Goal: Task Accomplishment & Management: Check status

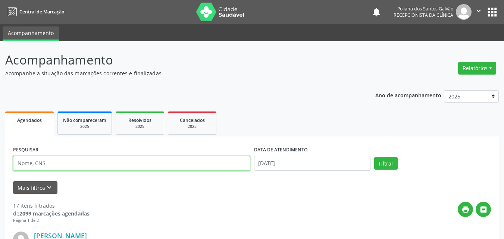
click at [172, 162] on input "text" at bounding box center [131, 163] width 237 height 15
type input "ediene"
click at [374, 157] on button "Filtrar" at bounding box center [386, 163] width 24 height 13
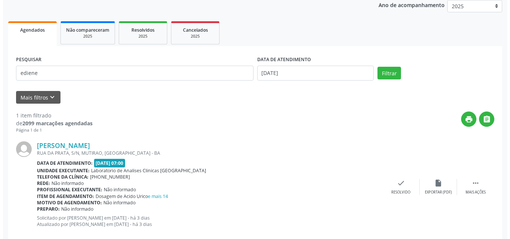
scroll to position [105, 0]
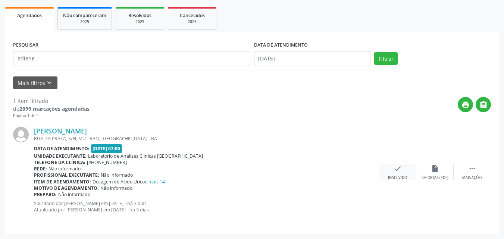
click at [395, 165] on icon "check" at bounding box center [398, 169] width 8 height 8
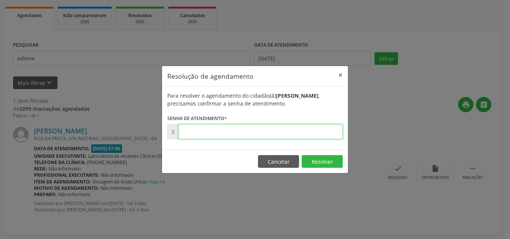
click at [317, 129] on input "text" at bounding box center [260, 131] width 164 height 15
type input "00170696"
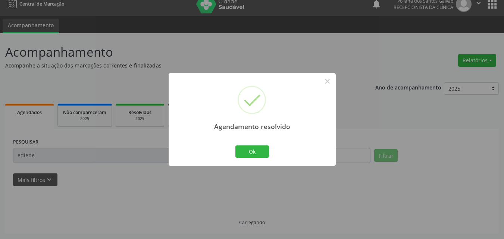
scroll to position [0, 0]
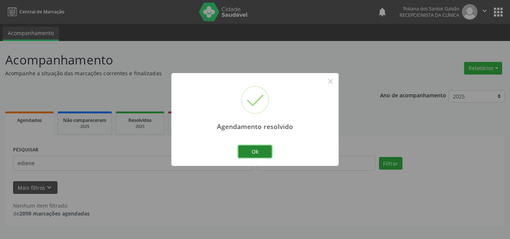
click at [242, 148] on button "Ok" at bounding box center [255, 151] width 34 height 13
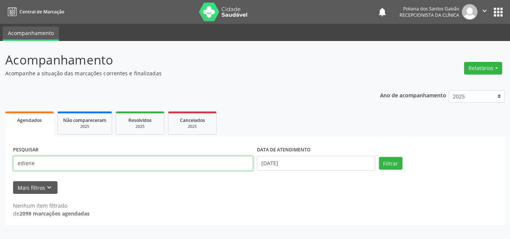
drag, startPoint x: 210, startPoint y: 164, endPoint x: 0, endPoint y: 12, distance: 258.9
click at [0, 24] on div "Central de Marcação notifications Poliana dos Santos Galvão Recepcionista da cl…" at bounding box center [255, 119] width 510 height 239
type input "[PERSON_NAME]"
click at [379, 157] on button "Filtrar" at bounding box center [391, 163] width 24 height 13
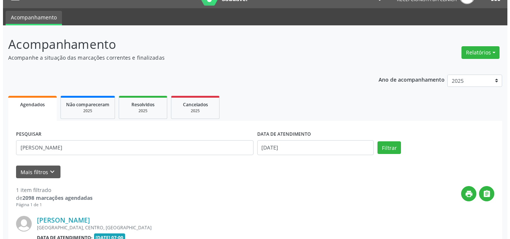
scroll to position [98, 0]
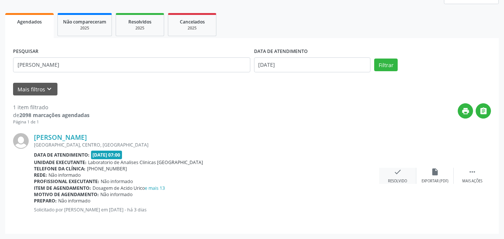
click at [395, 175] on icon "check" at bounding box center [398, 172] width 8 height 8
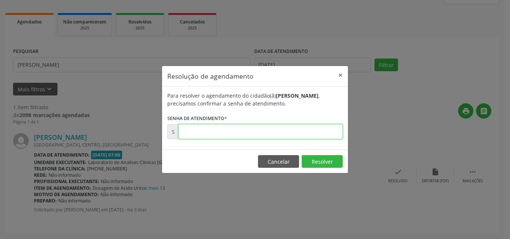
click at [330, 128] on input "text" at bounding box center [260, 131] width 164 height 15
type input "00170711"
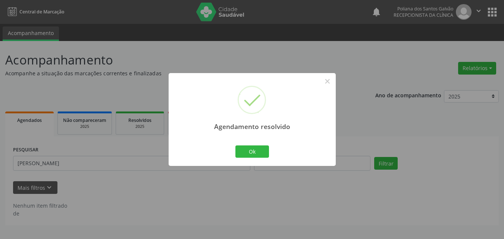
scroll to position [0, 0]
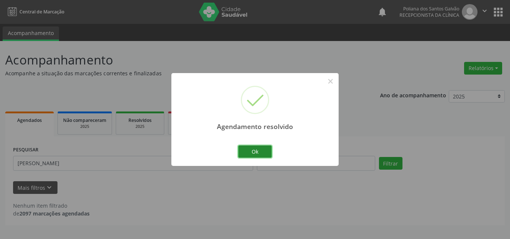
click at [255, 153] on button "Ok" at bounding box center [255, 151] width 34 height 13
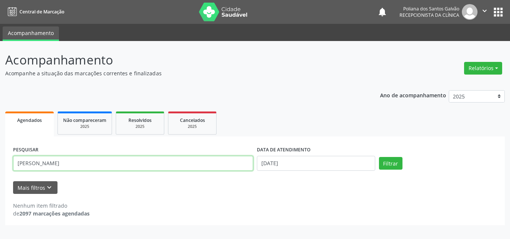
drag, startPoint x: 237, startPoint y: 162, endPoint x: 0, endPoint y: 73, distance: 252.4
click at [0, 73] on div "Acompanhamento Acompanhe a situação das marcações correntes e finalizadas Relat…" at bounding box center [255, 140] width 510 height 198
type input "[PERSON_NAME]"
click at [379, 157] on button "Filtrar" at bounding box center [391, 163] width 24 height 13
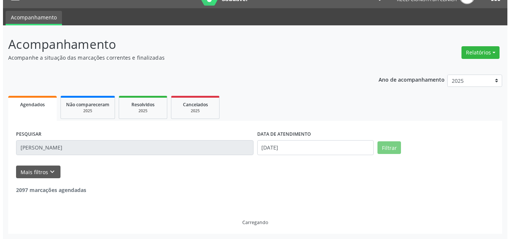
scroll to position [98, 0]
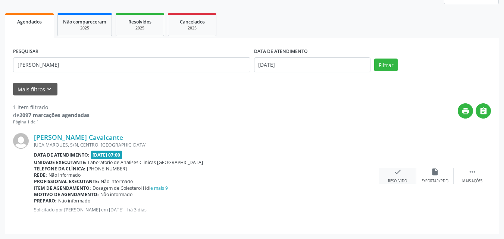
click at [402, 174] on div "check Resolvido" at bounding box center [397, 176] width 37 height 16
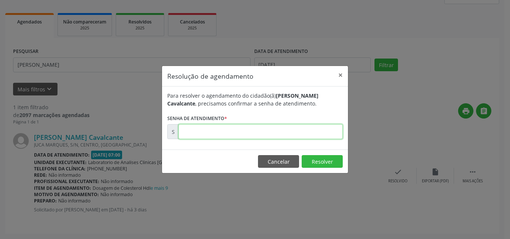
click at [325, 136] on input "text" at bounding box center [260, 131] width 164 height 15
type input "00170894"
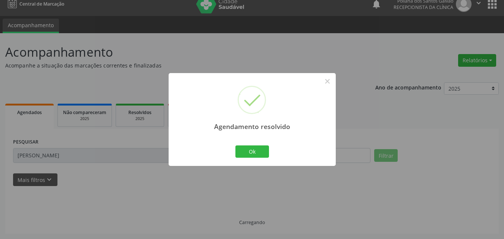
scroll to position [0, 0]
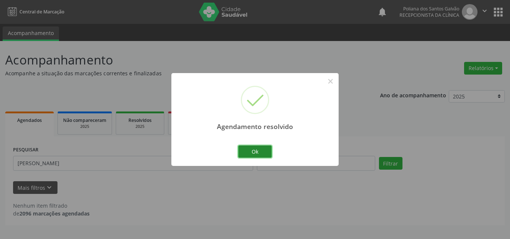
click at [249, 154] on button "Ok" at bounding box center [255, 151] width 34 height 13
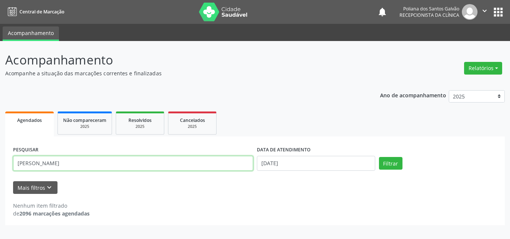
drag, startPoint x: 226, startPoint y: 165, endPoint x: 0, endPoint y: 79, distance: 241.8
click at [0, 87] on div "Acompanhamento Acompanhe a situação das marcações correntes e finalizadas Relat…" at bounding box center [255, 140] width 510 height 198
type input "grazi"
click at [379, 157] on button "Filtrar" at bounding box center [391, 163] width 24 height 13
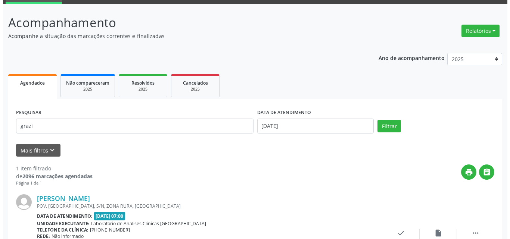
scroll to position [98, 0]
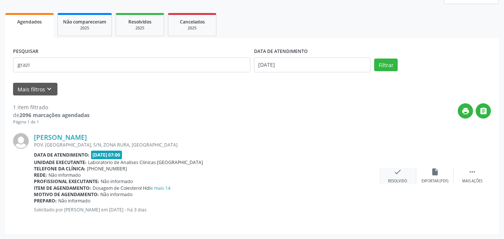
click at [398, 169] on icon "check" at bounding box center [398, 172] width 8 height 8
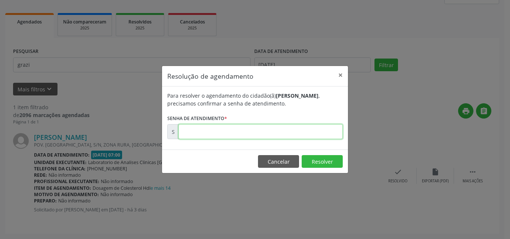
click at [325, 132] on input "text" at bounding box center [260, 131] width 164 height 15
type input "00170716"
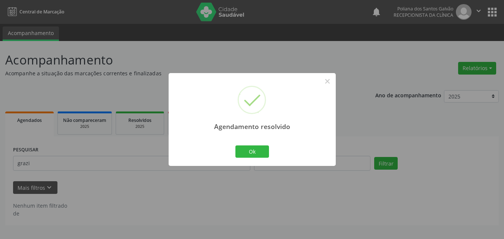
scroll to position [0, 0]
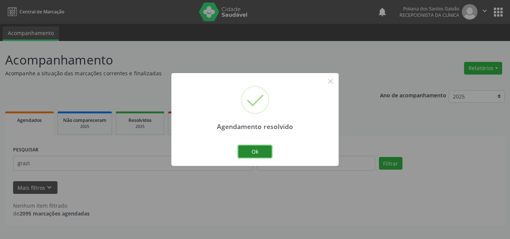
drag, startPoint x: 266, startPoint y: 154, endPoint x: 223, endPoint y: 160, distance: 43.4
click at [266, 154] on button "Ok" at bounding box center [255, 151] width 34 height 13
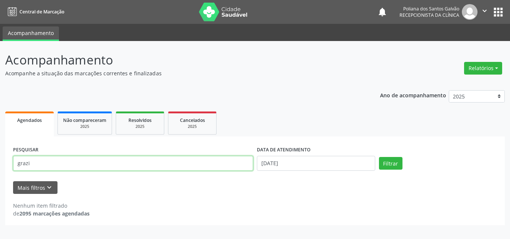
drag, startPoint x: 0, startPoint y: 125, endPoint x: 0, endPoint y: 76, distance: 48.9
click at [0, 85] on div "Acompanhamento Acompanhe a situação das marcações correntes e finalizadas Relat…" at bounding box center [255, 140] width 510 height 198
type input "aden"
click at [379, 157] on button "Filtrar" at bounding box center [391, 163] width 24 height 13
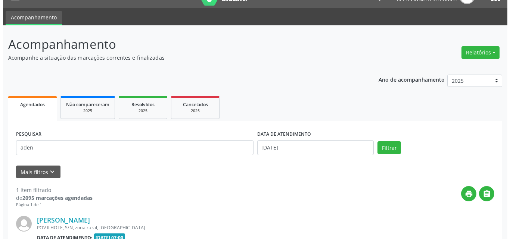
scroll to position [98, 0]
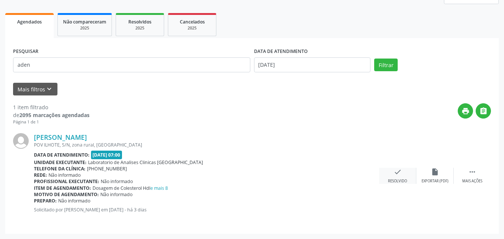
click at [397, 182] on div "Resolvido" at bounding box center [397, 181] width 19 height 5
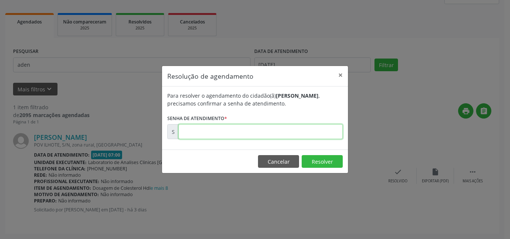
click at [319, 136] on input "text" at bounding box center [260, 131] width 164 height 15
type input "00170729"
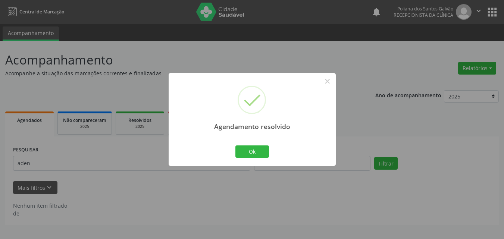
scroll to position [0, 0]
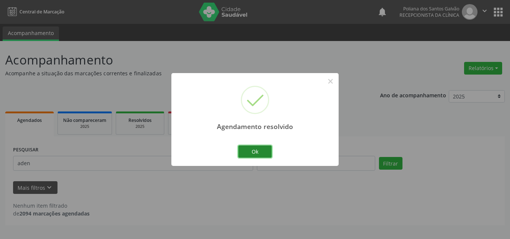
click at [262, 156] on button "Ok" at bounding box center [255, 151] width 34 height 13
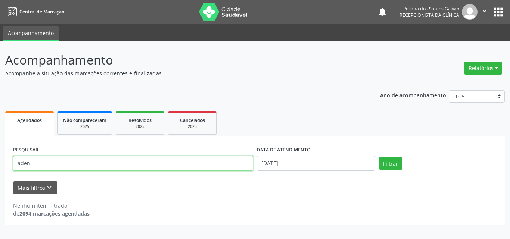
drag, startPoint x: 198, startPoint y: 159, endPoint x: 0, endPoint y: 74, distance: 215.6
click at [0, 74] on div "Acompanhamento Acompanhe a situação das marcações correntes e finalizadas Relat…" at bounding box center [255, 140] width 510 height 198
type input "vi"
click at [379, 157] on button "Filtrar" at bounding box center [391, 163] width 24 height 13
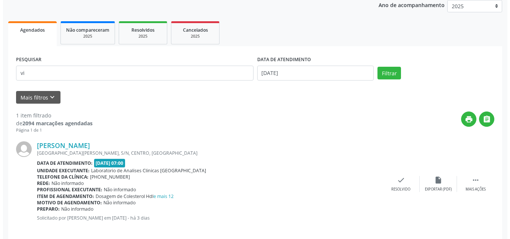
scroll to position [98, 0]
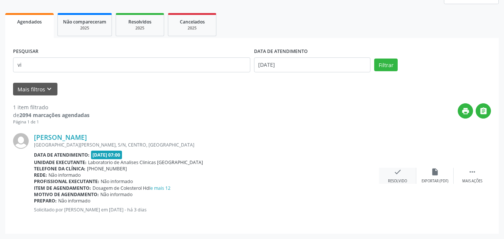
click at [402, 180] on div "Resolvido" at bounding box center [397, 181] width 19 height 5
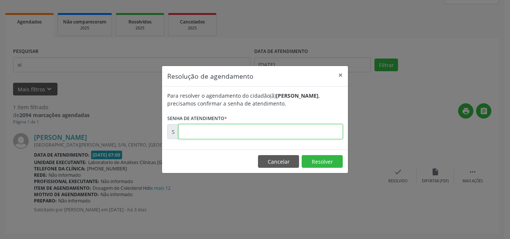
click at [316, 130] on input "text" at bounding box center [260, 131] width 164 height 15
type input "00170697"
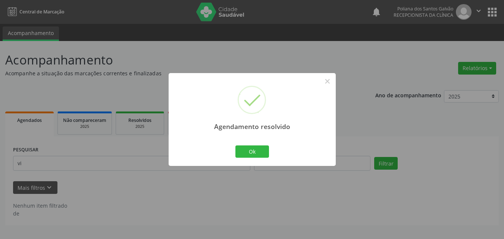
scroll to position [0, 0]
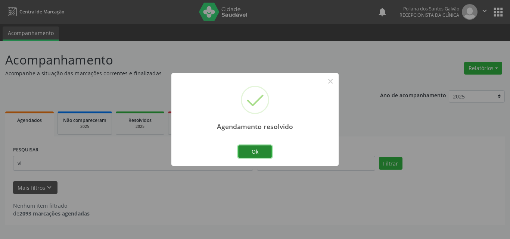
drag, startPoint x: 258, startPoint y: 152, endPoint x: 215, endPoint y: 159, distance: 44.2
click at [258, 152] on button "Ok" at bounding box center [255, 151] width 34 height 13
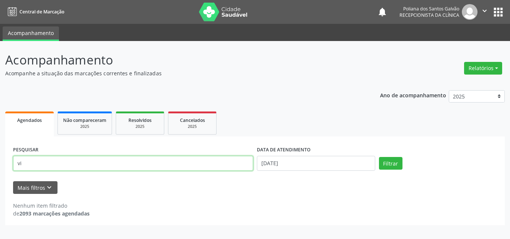
drag, startPoint x: 197, startPoint y: 163, endPoint x: 0, endPoint y: 73, distance: 217.2
click at [0, 113] on div "Acompanhamento Acompanhe a situação das marcações correntes e finalizadas Relat…" at bounding box center [255, 140] width 510 height 198
type input "[PERSON_NAME]"
click at [379, 157] on button "Filtrar" at bounding box center [391, 163] width 24 height 13
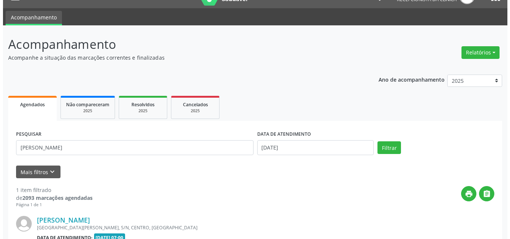
scroll to position [98, 0]
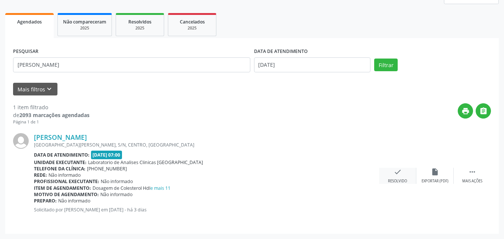
click at [404, 172] on div "check Resolvido" at bounding box center [397, 176] width 37 height 16
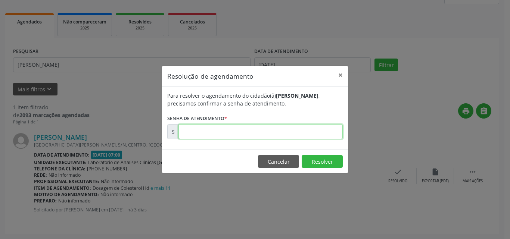
click at [326, 135] on input "text" at bounding box center [260, 131] width 164 height 15
type input "00170723"
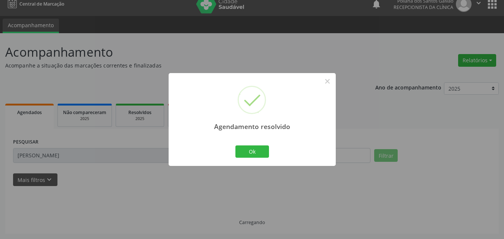
scroll to position [0, 0]
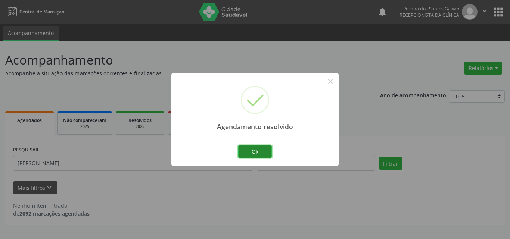
drag, startPoint x: 266, startPoint y: 148, endPoint x: 205, endPoint y: 164, distance: 63.7
click at [262, 148] on button "Ok" at bounding box center [255, 151] width 34 height 13
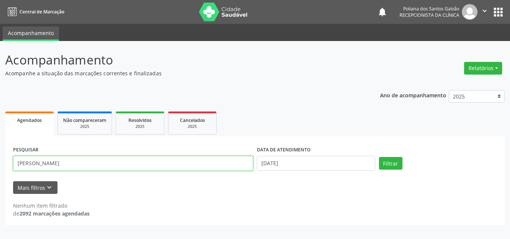
drag, startPoint x: 122, startPoint y: 161, endPoint x: 0, endPoint y: 76, distance: 148.7
click at [0, 69] on div "Acompanhamento Acompanhe a situação das marcações correntes e finalizadas Relat…" at bounding box center [255, 140] width 510 height 198
type input "[PERSON_NAME]"
click at [379, 157] on button "Filtrar" at bounding box center [391, 163] width 24 height 13
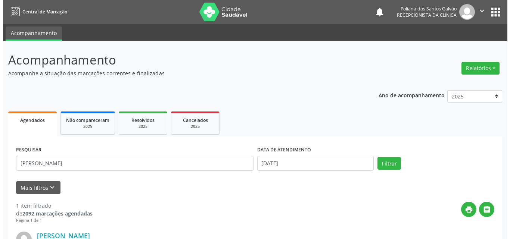
scroll to position [98, 0]
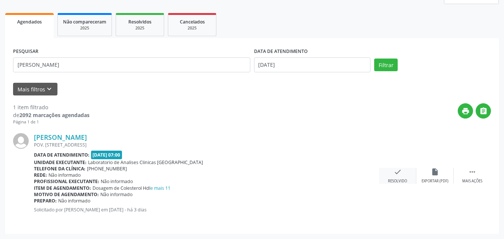
click at [393, 174] on div "check Resolvido" at bounding box center [397, 176] width 37 height 16
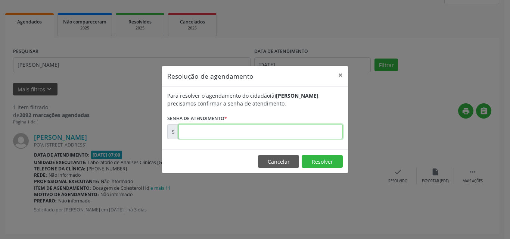
click at [319, 130] on input "text" at bounding box center [260, 131] width 164 height 15
type input "00170692"
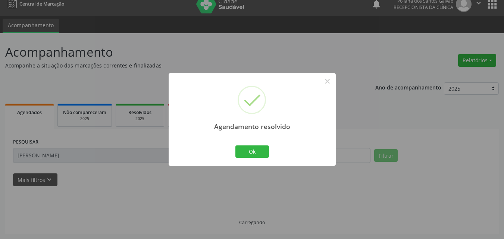
scroll to position [0, 0]
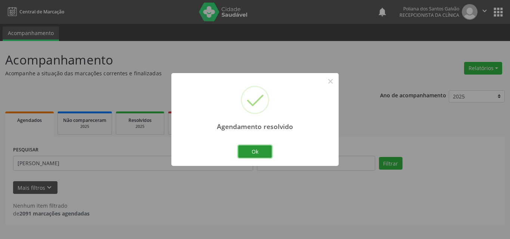
drag, startPoint x: 252, startPoint y: 151, endPoint x: 227, endPoint y: 156, distance: 25.2
click at [251, 151] on button "Ok" at bounding box center [255, 151] width 34 height 13
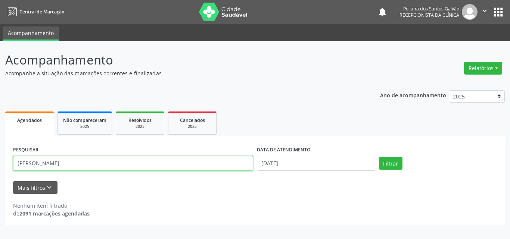
drag, startPoint x: 26, startPoint y: 124, endPoint x: 0, endPoint y: 57, distance: 71.2
click at [0, 71] on div "Acompanhamento Acompanhe a situação das marcações correntes e finalizadas Relat…" at bounding box center [255, 140] width 510 height 198
type input "evellyn"
click at [379, 157] on button "Filtrar" at bounding box center [391, 163] width 24 height 13
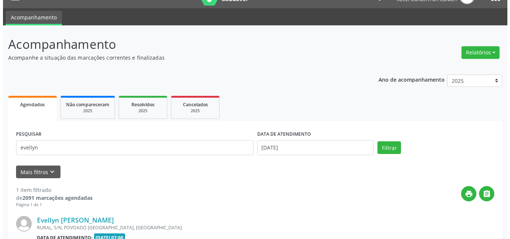
scroll to position [98, 0]
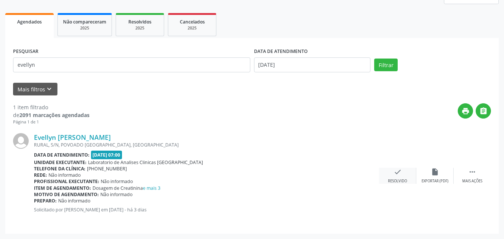
click at [393, 174] on div "check Resolvido" at bounding box center [397, 176] width 37 height 16
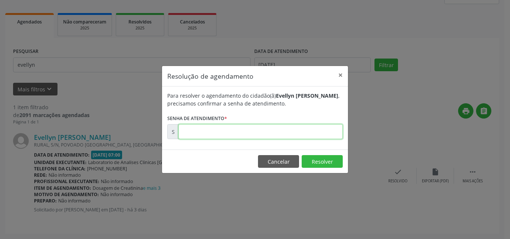
click at [264, 132] on input "text" at bounding box center [260, 131] width 164 height 15
type input "00170714"
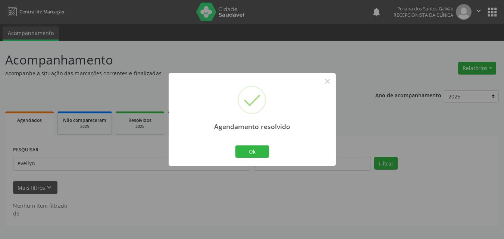
scroll to position [0, 0]
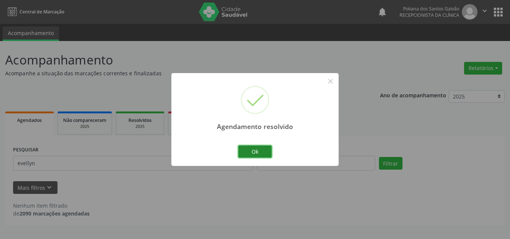
drag, startPoint x: 257, startPoint y: 154, endPoint x: 210, endPoint y: 170, distance: 50.5
click at [255, 156] on button "Ok" at bounding box center [255, 151] width 34 height 13
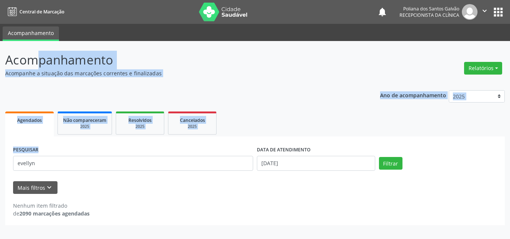
drag, startPoint x: 138, startPoint y: 159, endPoint x: 0, endPoint y: 24, distance: 193.6
click at [0, 24] on div "Central de Marcação notifications Poliana dos Santos Galvão Recepcionista da cl…" at bounding box center [255, 119] width 510 height 239
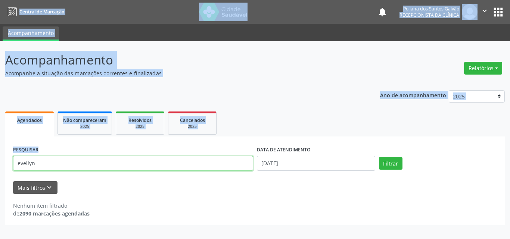
click at [41, 165] on input "evellyn" at bounding box center [133, 163] width 240 height 15
click at [39, 165] on input "evellyn" at bounding box center [133, 163] width 240 height 15
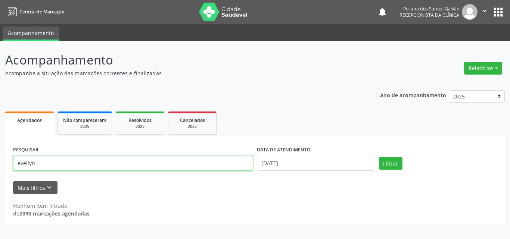
click at [39, 165] on input "evellyn" at bounding box center [133, 163] width 240 height 15
click at [379, 157] on button "Filtrar" at bounding box center [391, 163] width 24 height 13
click at [56, 163] on input "rejioa" at bounding box center [133, 163] width 240 height 15
type input "rejia"
click at [379, 157] on button "Filtrar" at bounding box center [391, 163] width 24 height 13
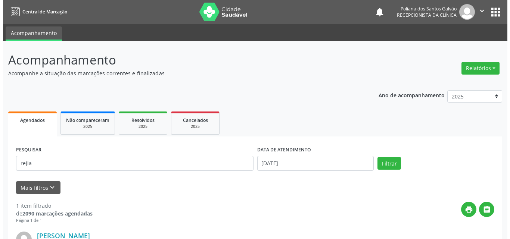
scroll to position [98, 0]
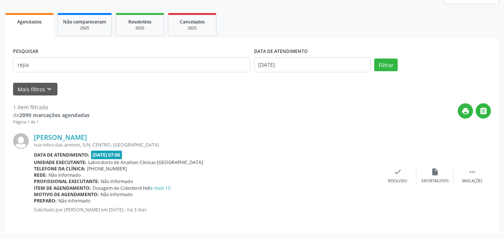
click at [401, 166] on div "[PERSON_NAME] [GEOGRAPHIC_DATA], S/N, CENTRO, [GEOGRAPHIC_DATA] Data de atendim…" at bounding box center [252, 175] width 478 height 101
click at [398, 175] on icon "check" at bounding box center [398, 172] width 8 height 8
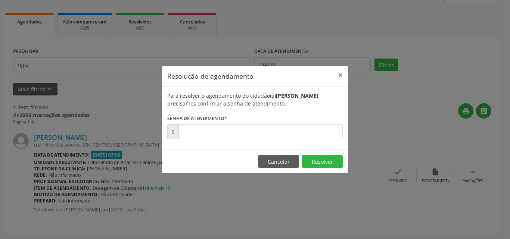
click at [325, 141] on div "Para resolver o agendamento do cidadão(ã) [PERSON_NAME] , precisamos confirmar …" at bounding box center [255, 118] width 186 height 63
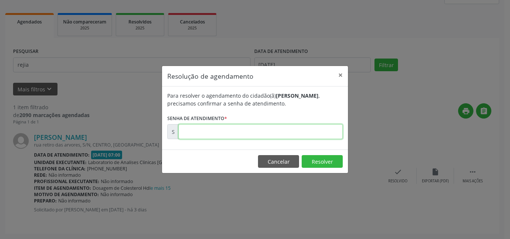
click at [318, 135] on input "text" at bounding box center [260, 131] width 164 height 15
type input "00170713"
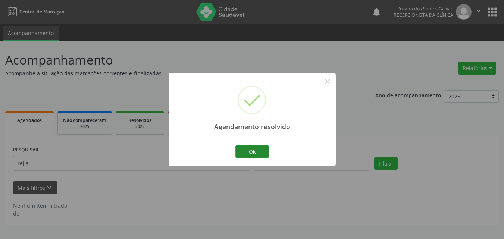
scroll to position [0, 0]
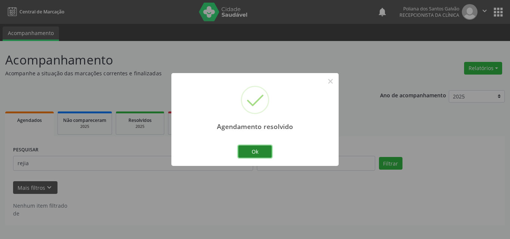
click at [255, 154] on button "Ok" at bounding box center [255, 151] width 34 height 13
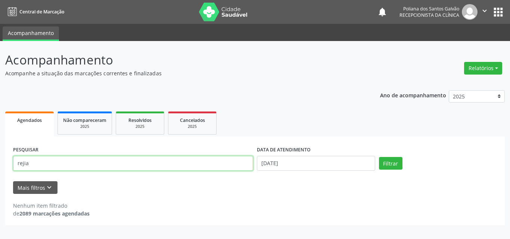
drag, startPoint x: 62, startPoint y: 144, endPoint x: 0, endPoint y: 104, distance: 73.3
click at [0, 105] on div "Acompanhamento Acompanhe a situação das marcações correntes e finalizadas Relat…" at bounding box center [255, 140] width 510 height 198
type input "raiss"
click at [379, 157] on button "Filtrar" at bounding box center [391, 163] width 24 height 13
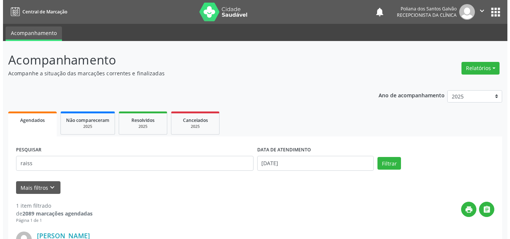
scroll to position [98, 0]
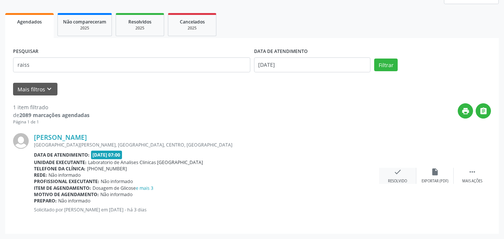
click at [390, 169] on div "check Resolvido" at bounding box center [397, 176] width 37 height 16
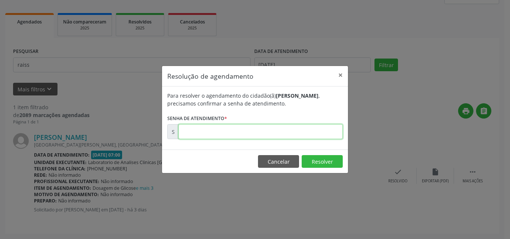
click at [305, 135] on input "text" at bounding box center [260, 131] width 164 height 15
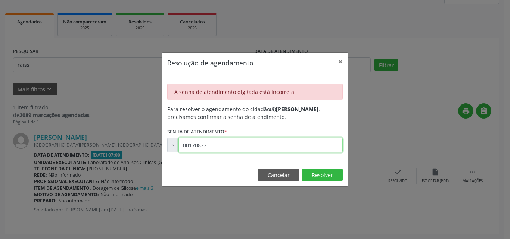
click at [238, 148] on input "00170822" at bounding box center [260, 145] width 164 height 15
type input "00170722"
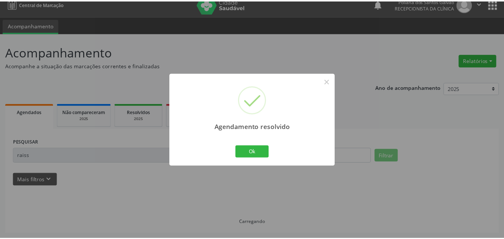
scroll to position [8, 0]
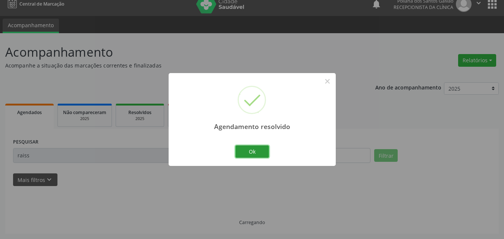
drag, startPoint x: 259, startPoint y: 153, endPoint x: 237, endPoint y: 160, distance: 23.8
click at [259, 152] on button "Ok" at bounding box center [252, 151] width 34 height 13
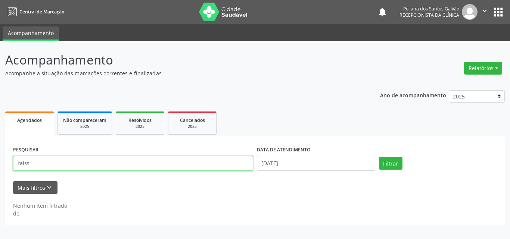
drag, startPoint x: 222, startPoint y: 164, endPoint x: 0, endPoint y: 12, distance: 269.1
click at [0, 13] on div "Central de Marcação notifications Poliana dos Santos Galvão Recepcionista da cl…" at bounding box center [255, 119] width 510 height 239
type input "marll"
click at [379, 157] on button "Filtrar" at bounding box center [391, 163] width 24 height 13
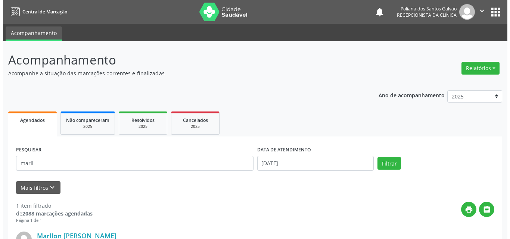
scroll to position [98, 0]
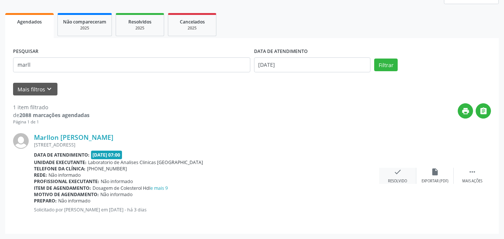
click at [398, 171] on icon "check" at bounding box center [398, 172] width 8 height 8
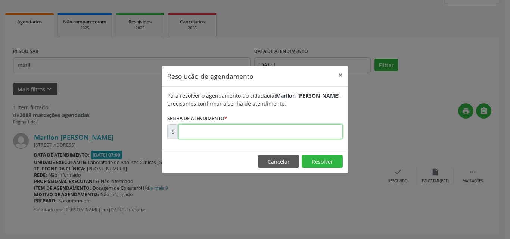
click at [320, 134] on input "text" at bounding box center [260, 131] width 164 height 15
type input "00170686"
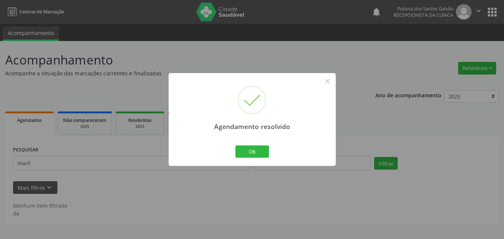
scroll to position [0, 0]
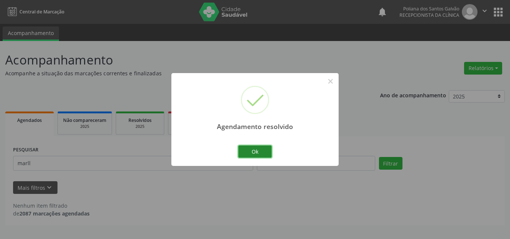
click at [254, 153] on button "Ok" at bounding box center [255, 151] width 34 height 13
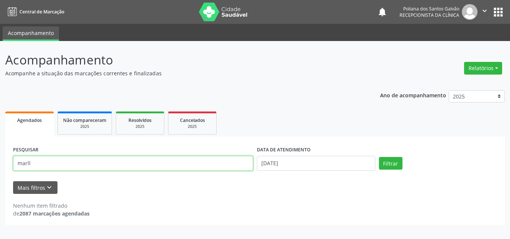
click at [0, 94] on div "Acompanhamento Acompanhe a situação das marcações correntes e finalizadas Relat…" at bounding box center [255, 140] width 510 height 198
type input "ligia"
click at [379, 157] on button "Filtrar" at bounding box center [391, 163] width 24 height 13
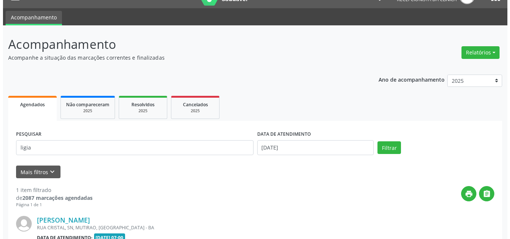
scroll to position [98, 0]
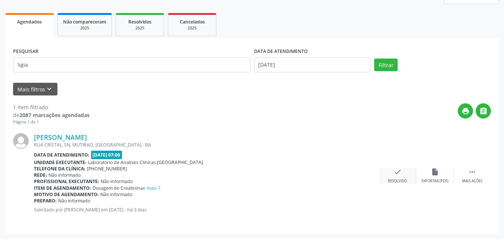
click at [398, 172] on icon "check" at bounding box center [398, 172] width 8 height 8
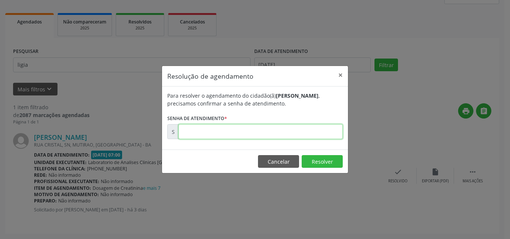
click at [294, 134] on input "text" at bounding box center [260, 131] width 164 height 15
type input "00170719"
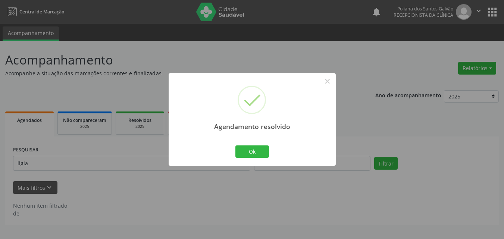
scroll to position [0, 0]
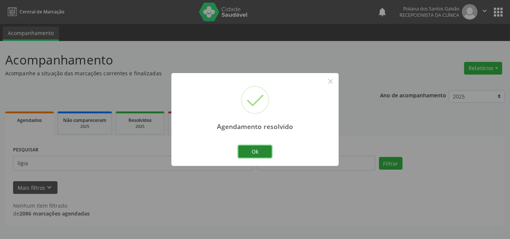
click at [244, 152] on button "Ok" at bounding box center [255, 151] width 34 height 13
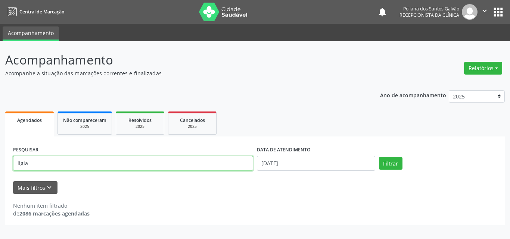
drag, startPoint x: 216, startPoint y: 169, endPoint x: 0, endPoint y: 55, distance: 244.6
click at [0, 55] on div "Acompanhamento Acompanhe a situação das marcações correntes e finalizadas Relat…" at bounding box center [255, 140] width 510 height 198
type input "emilia"
click at [379, 157] on button "Filtrar" at bounding box center [391, 163] width 24 height 13
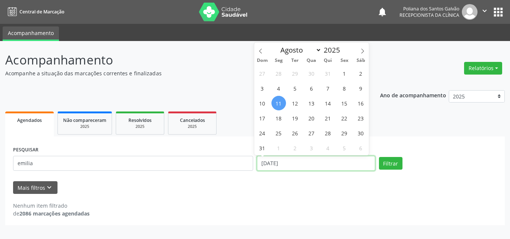
drag, startPoint x: 348, startPoint y: 163, endPoint x: 295, endPoint y: 128, distance: 63.6
click at [347, 163] on input "[DATE]" at bounding box center [316, 163] width 118 height 15
click at [278, 88] on span "4" at bounding box center [278, 88] width 15 height 15
type input "[DATE]"
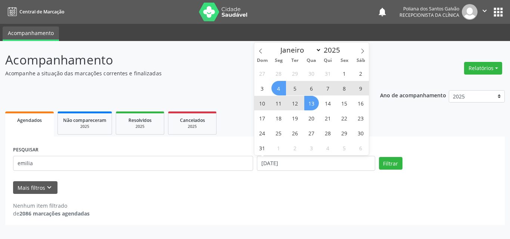
click at [308, 103] on span "13" at bounding box center [311, 103] width 15 height 15
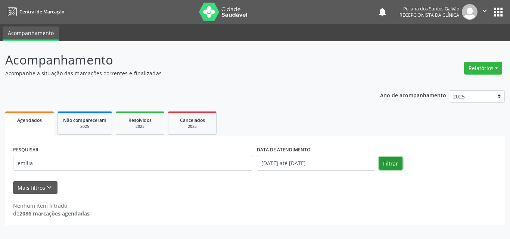
click at [395, 169] on button "Filtrar" at bounding box center [391, 163] width 24 height 13
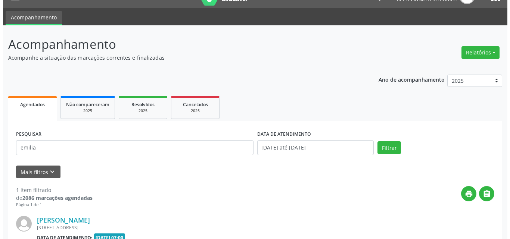
scroll to position [98, 0]
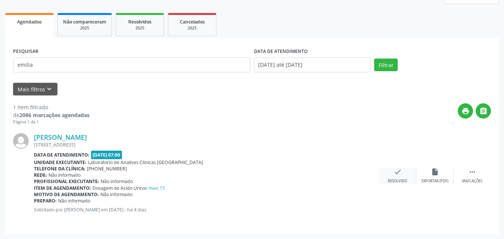
click at [404, 175] on div "check Resolvido" at bounding box center [397, 176] width 37 height 16
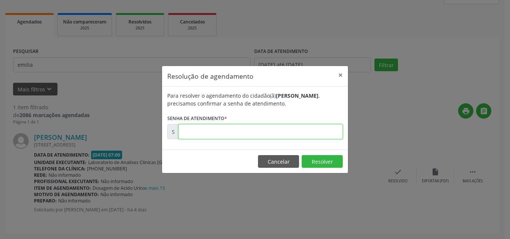
click at [325, 134] on input "text" at bounding box center [260, 131] width 164 height 15
type input "00170576"
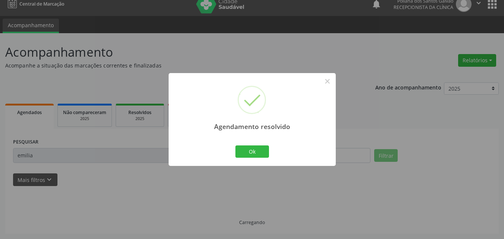
scroll to position [0, 0]
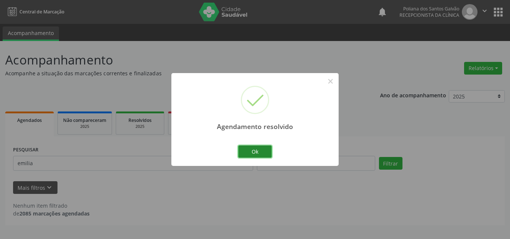
click at [251, 153] on button "Ok" at bounding box center [255, 151] width 34 height 13
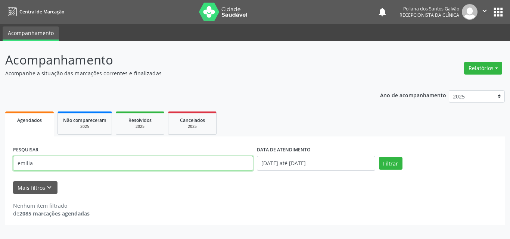
drag, startPoint x: 233, startPoint y: 163, endPoint x: 0, endPoint y: 112, distance: 238.8
click at [0, 112] on div "Acompanhamento Acompanhe a situação das marcações correntes e finalizadas Relat…" at bounding box center [255, 140] width 510 height 198
type input "shaan"
click at [379, 157] on button "Filtrar" at bounding box center [391, 163] width 24 height 13
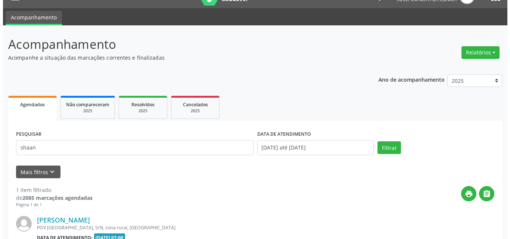
scroll to position [98, 0]
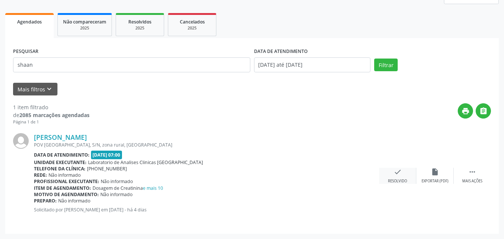
click at [394, 176] on icon "check" at bounding box center [398, 172] width 8 height 8
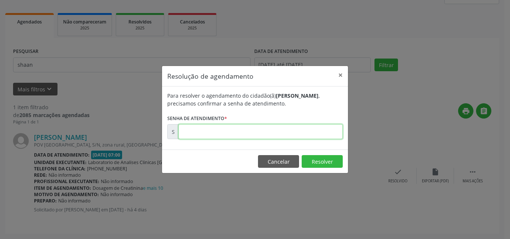
click at [309, 132] on input "text" at bounding box center [260, 131] width 164 height 15
type input "00170336"
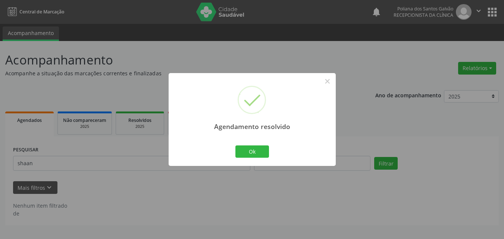
scroll to position [0, 0]
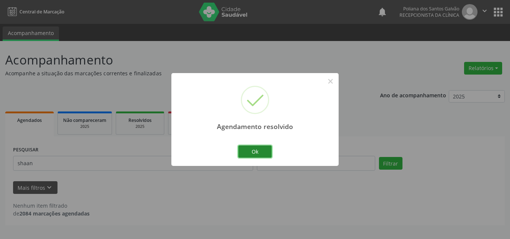
click at [256, 147] on button "Ok" at bounding box center [255, 151] width 34 height 13
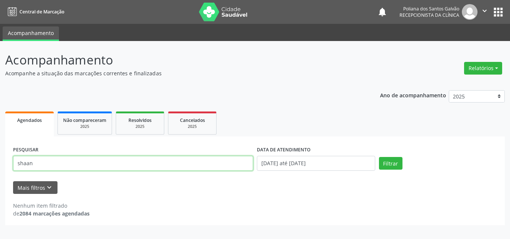
drag, startPoint x: 227, startPoint y: 167, endPoint x: 0, endPoint y: 10, distance: 275.5
click at [0, 13] on div "Central de Marcação notifications Poliana dos Santos Galvão Recepcionista da cl…" at bounding box center [255, 119] width 510 height 239
type input "leire"
click at [379, 157] on button "Filtrar" at bounding box center [391, 163] width 24 height 13
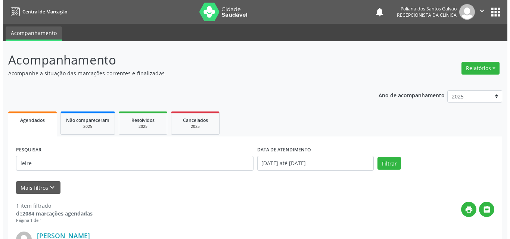
scroll to position [98, 0]
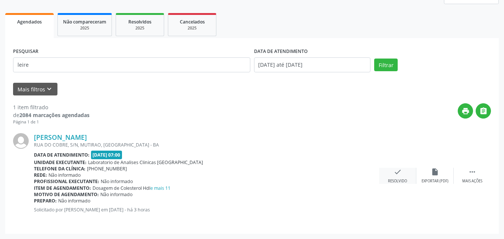
click at [399, 171] on icon "check" at bounding box center [398, 172] width 8 height 8
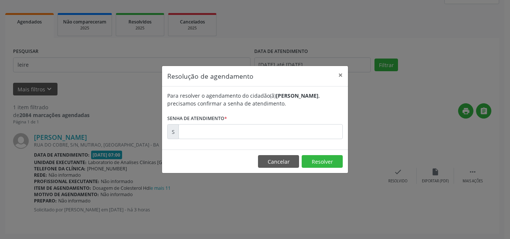
click at [309, 122] on form "Para resolver o agendamento do cidadão(ã) [PERSON_NAME] , precisamos confirmar …" at bounding box center [254, 115] width 175 height 47
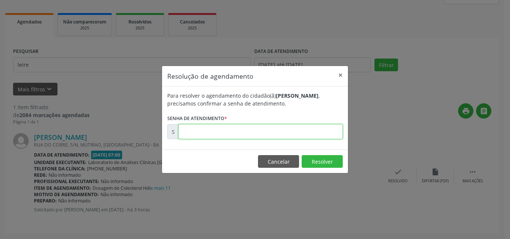
click at [311, 134] on input "text" at bounding box center [260, 131] width 164 height 15
type input "00171002"
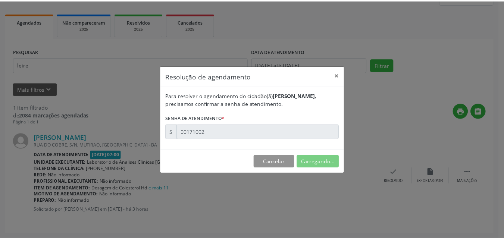
scroll to position [8, 0]
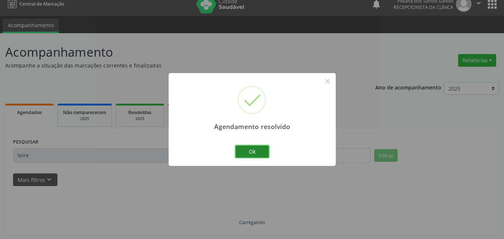
click at [261, 148] on button "Ok" at bounding box center [252, 151] width 34 height 13
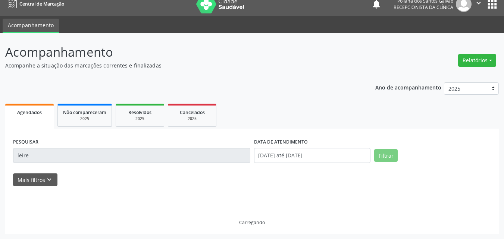
click at [0, 93] on div "Acompanhamento Acompanhe a situação das marcações correntes e finalizadas Relat…" at bounding box center [252, 136] width 504 height 206
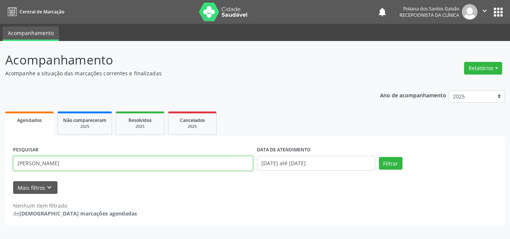
type input "[PERSON_NAME]"
click at [379, 157] on button "Filtrar" at bounding box center [391, 163] width 24 height 13
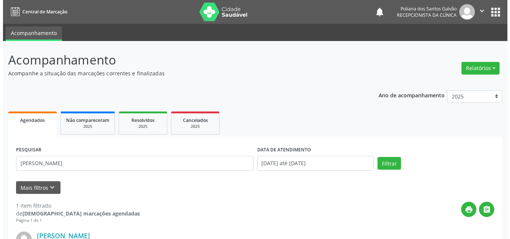
scroll to position [98, 0]
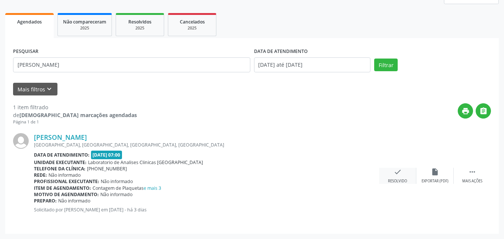
click at [394, 176] on icon "check" at bounding box center [398, 172] width 8 height 8
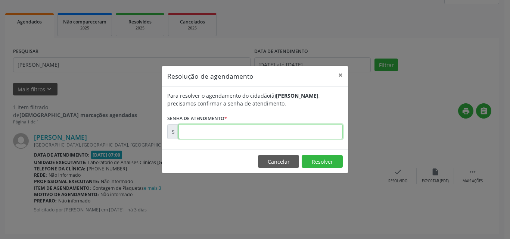
click at [325, 136] on input "text" at bounding box center [260, 131] width 164 height 15
type input "00170684"
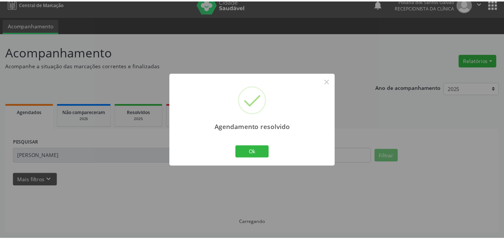
scroll to position [8, 0]
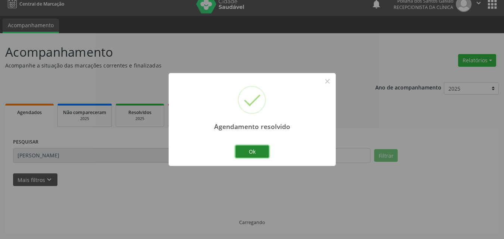
click at [262, 155] on button "Ok" at bounding box center [252, 151] width 34 height 13
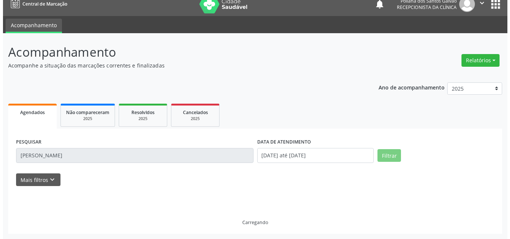
scroll to position [0, 0]
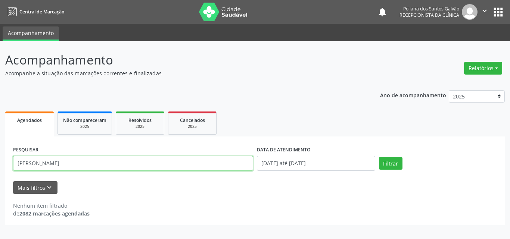
drag, startPoint x: 245, startPoint y: 163, endPoint x: 0, endPoint y: 85, distance: 256.8
click at [0, 80] on div "Acompanhamento Acompanhe a situação das marcações correntes e finalizadas Relat…" at bounding box center [255, 140] width 510 height 198
